Goal: Information Seeking & Learning: Learn about a topic

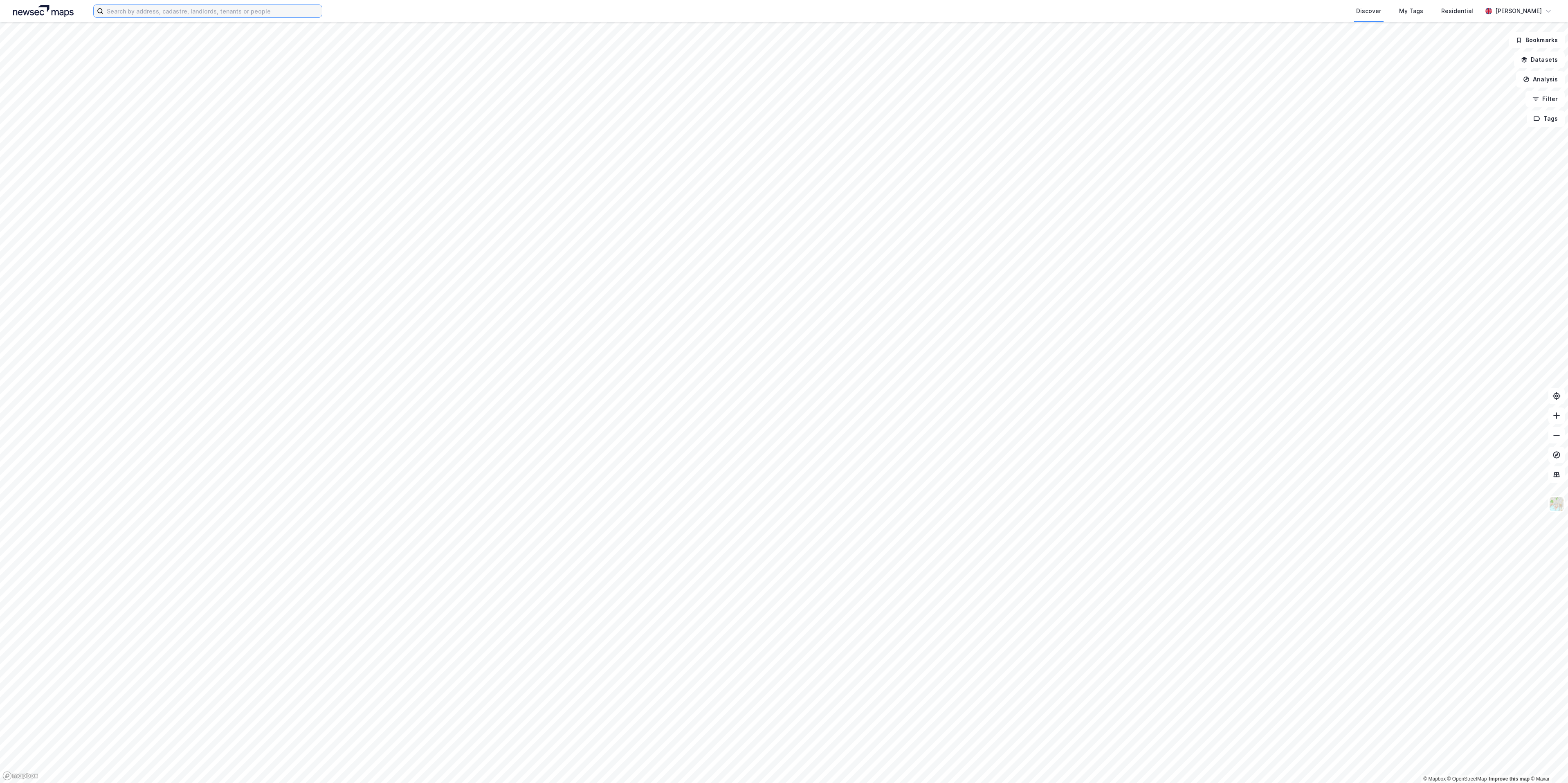
click at [176, 14] on input at bounding box center [212, 10] width 218 height 12
paste input "Lagerveien 16"
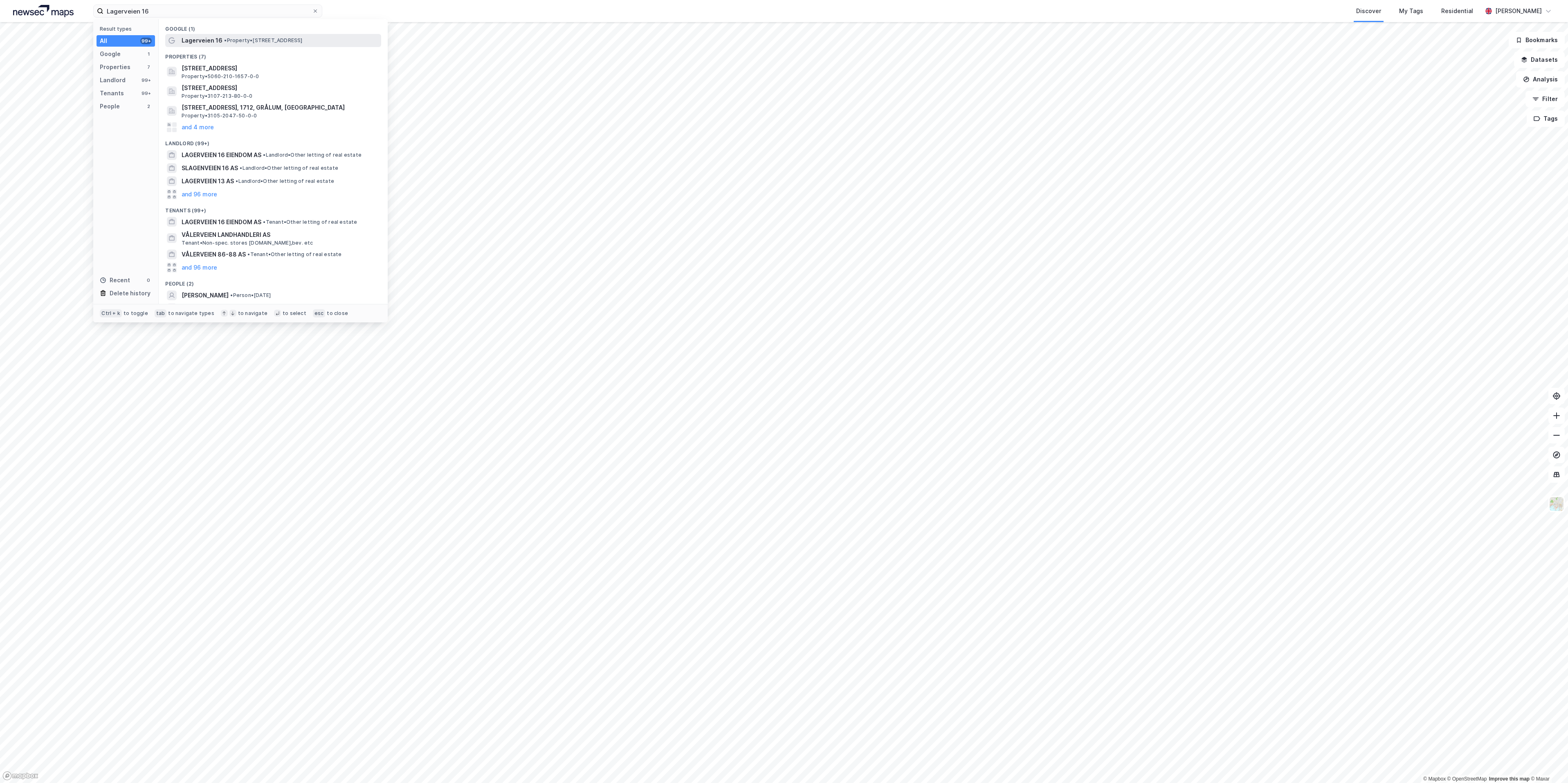
click at [193, 37] on span "Lagerveien 16" at bounding box center [202, 40] width 41 height 10
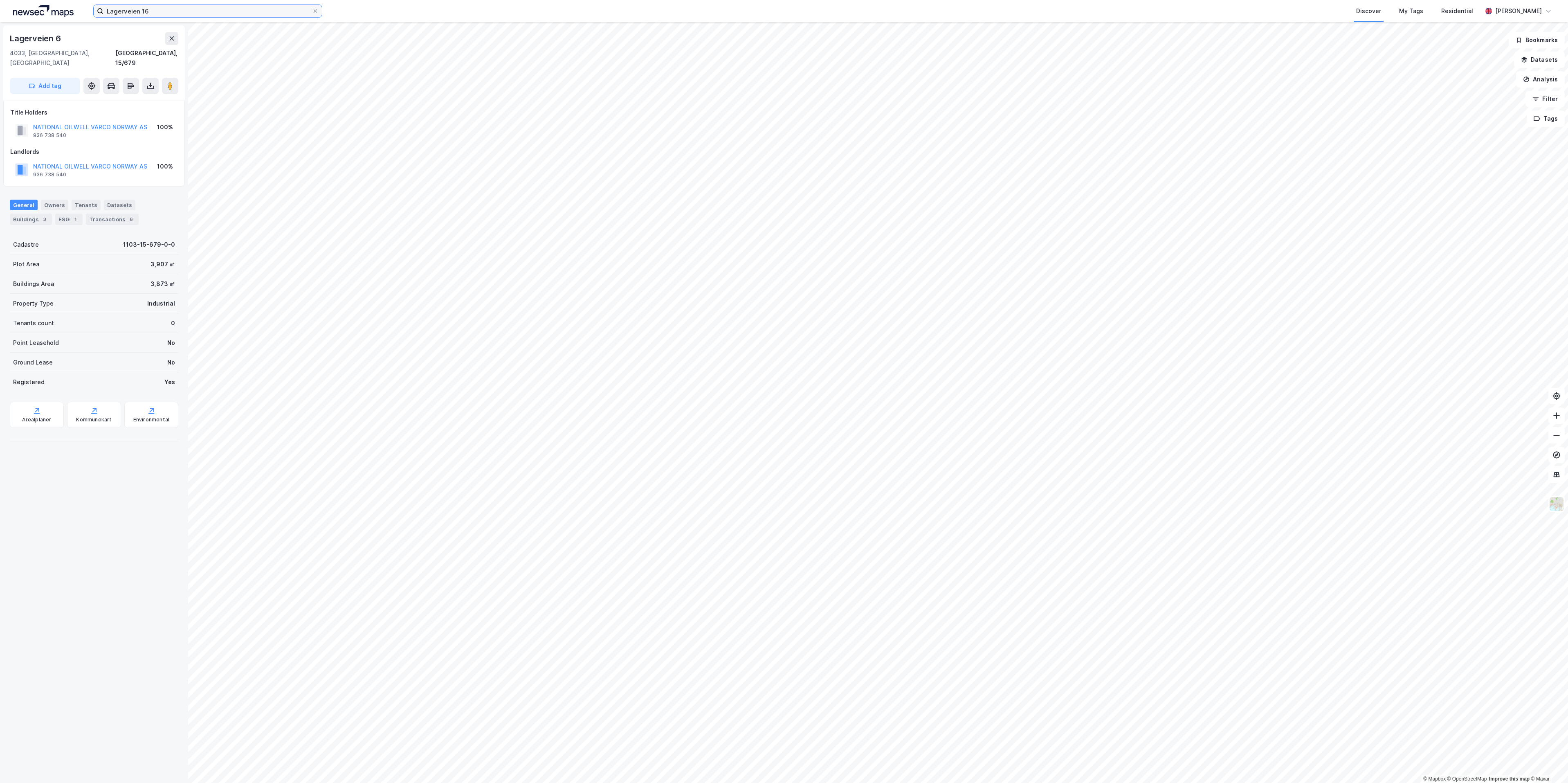
click at [156, 6] on input "Lagerveien 16" at bounding box center [208, 10] width 209 height 12
paste input "Kanalarmen 22"
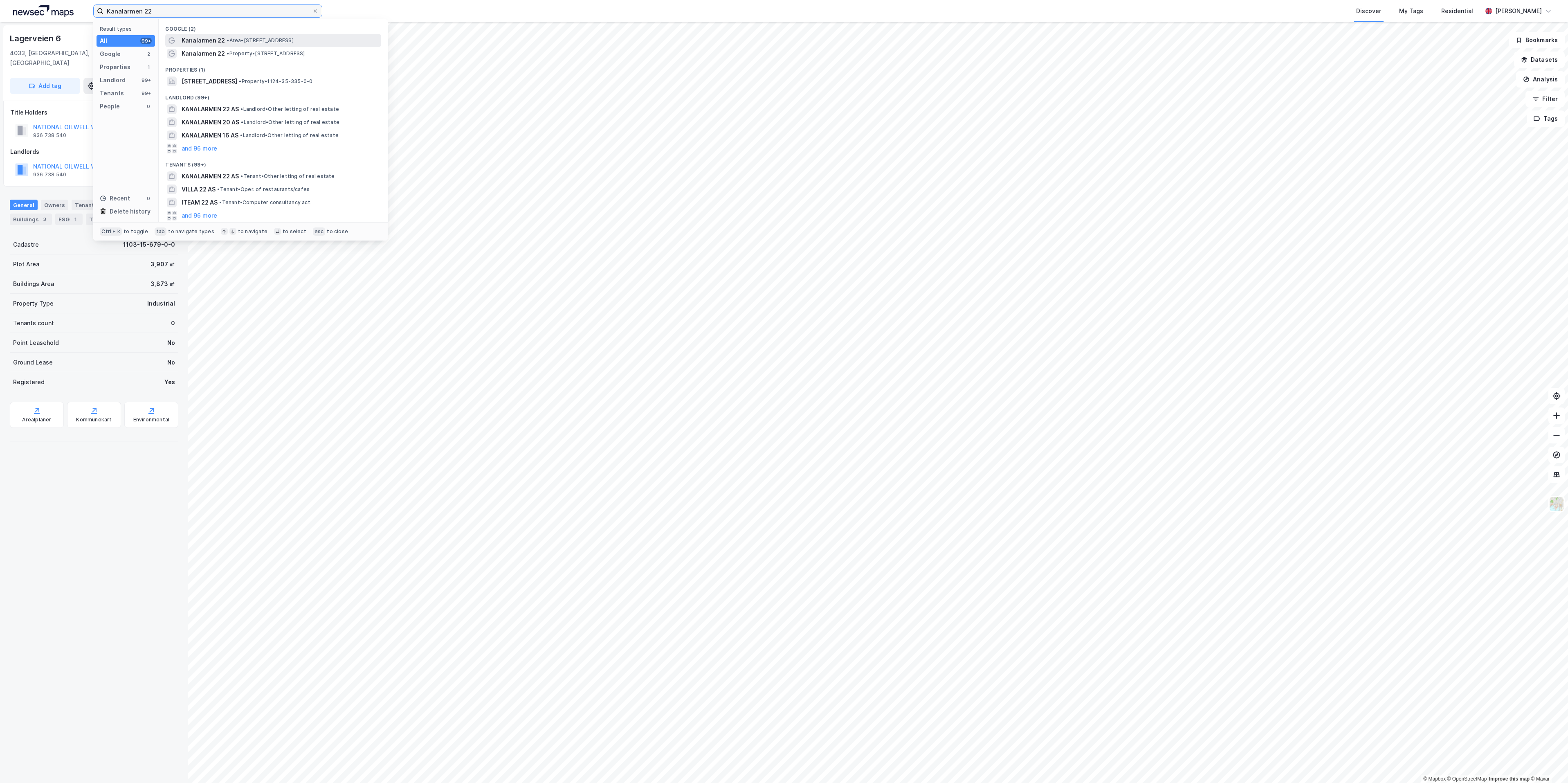
type input "Kanalarmen 22"
click at [210, 42] on span "Kanalarmen 22" at bounding box center [203, 40] width 44 height 10
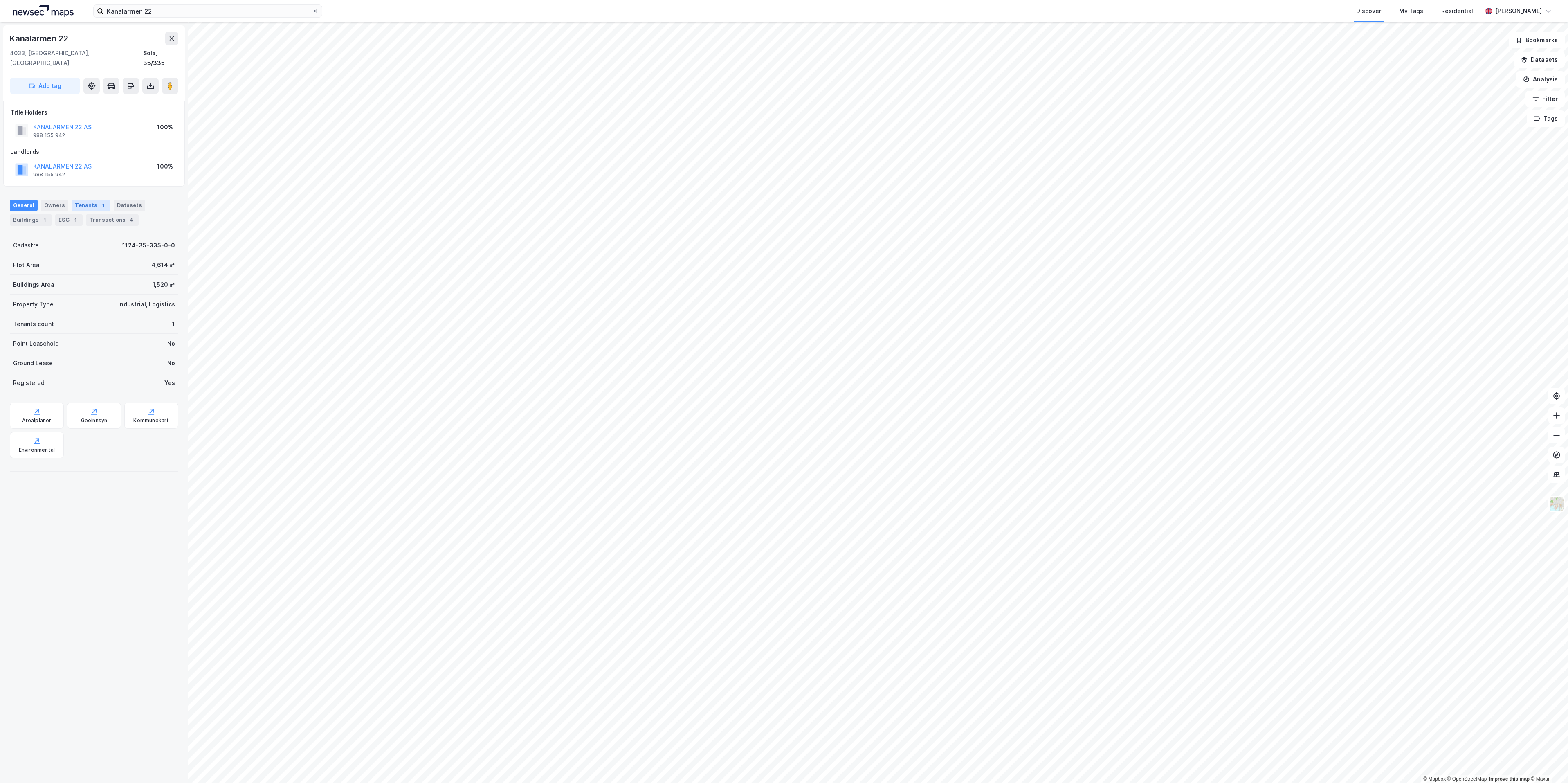
click at [87, 199] on div "Tenants 1" at bounding box center [91, 205] width 39 height 11
click at [0, 0] on button "KANALARMEN 22 AS" at bounding box center [0, 0] width 0 height 0
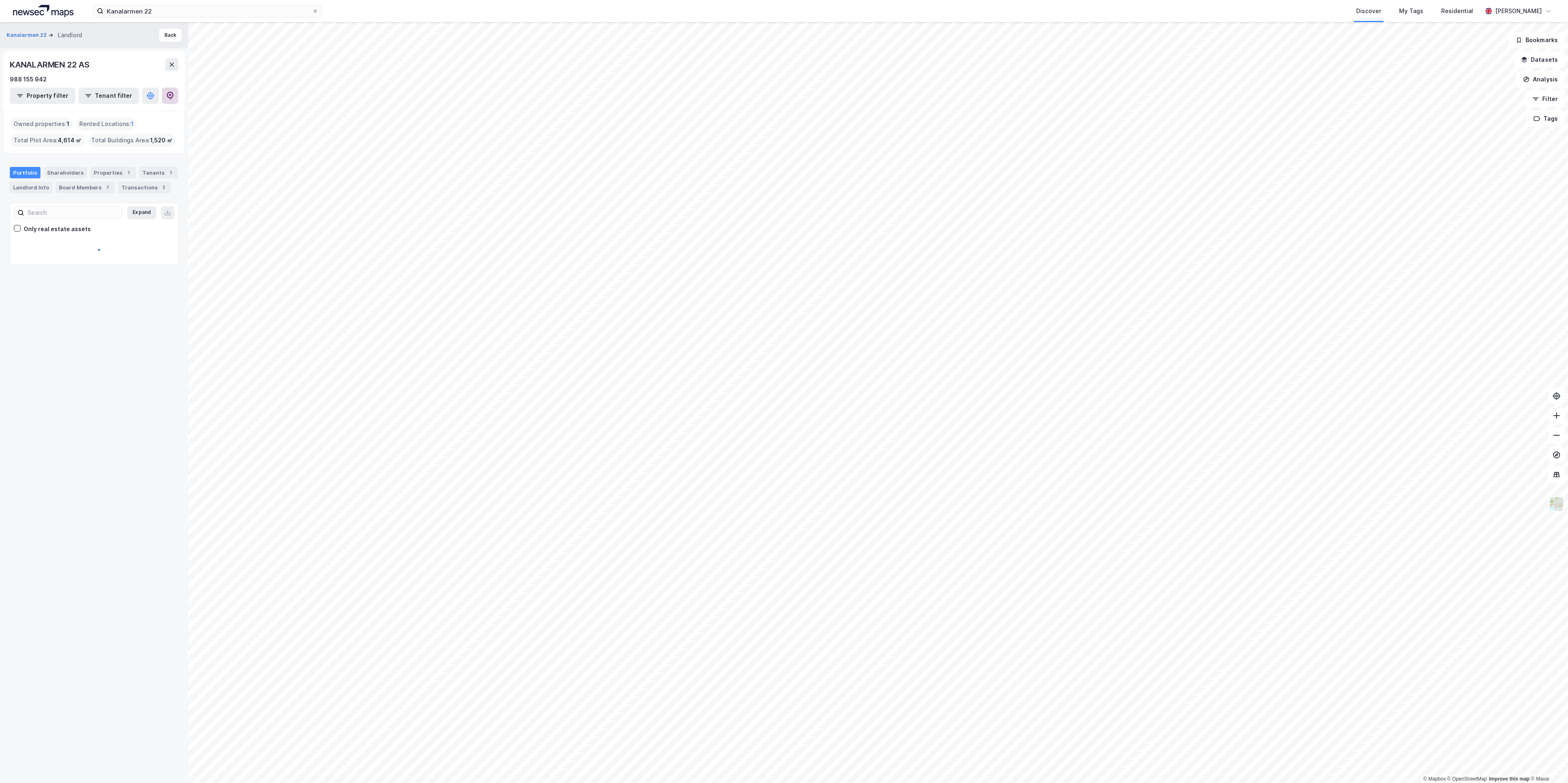
click at [166, 95] on icon at bounding box center [170, 96] width 8 height 8
